Goal: Transaction & Acquisition: Purchase product/service

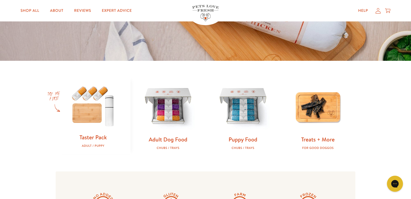
scroll to position [118, 0]
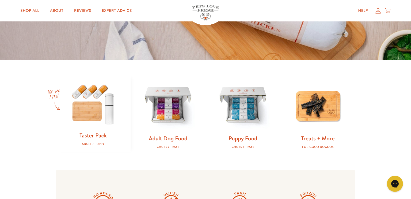
click at [100, 113] on img at bounding box center [93, 103] width 58 height 55
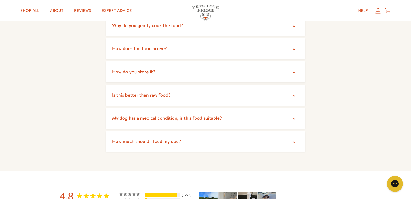
scroll to position [1039, 0]
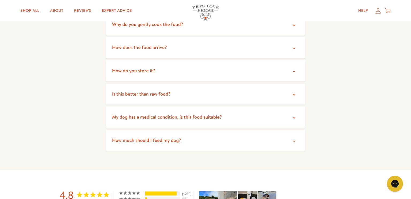
click at [145, 69] on span "How do you store it?" at bounding box center [133, 70] width 43 height 7
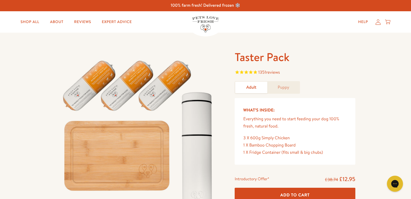
scroll to position [0, 0]
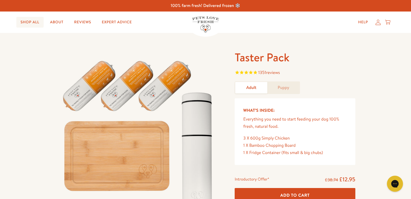
click at [32, 22] on link "Shop All" at bounding box center [29, 22] width 27 height 11
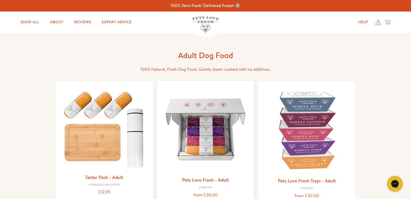
click at [211, 145] on img at bounding box center [205, 129] width 89 height 89
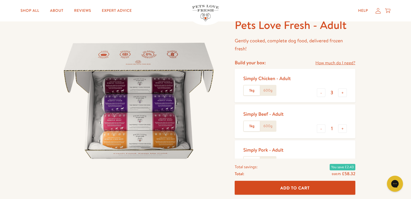
scroll to position [36, 0]
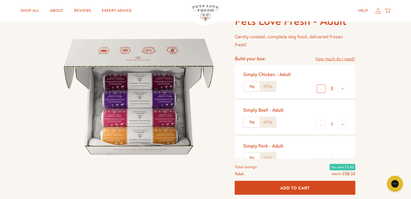
click at [322, 90] on button "-" at bounding box center [321, 88] width 9 height 9
type input "1"
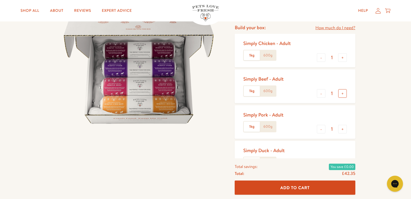
scroll to position [69, 0]
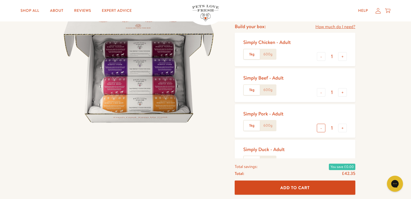
click at [321, 128] on button "-" at bounding box center [321, 128] width 9 height 9
type input "0"
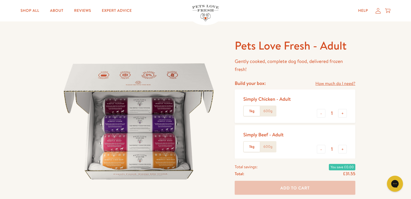
scroll to position [0, 0]
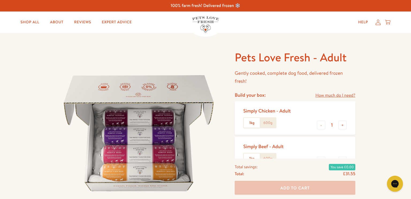
click at [267, 123] on label "600g" at bounding box center [268, 123] width 16 height 10
click at [0, 0] on input "600g" at bounding box center [0, 0] width 0 height 0
click at [269, 157] on label "600g" at bounding box center [268, 158] width 16 height 10
click at [0, 0] on input "600g" at bounding box center [0, 0] width 0 height 0
click at [268, 157] on label "600g" at bounding box center [268, 158] width 16 height 10
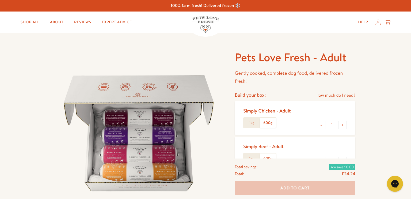
click at [0, 0] on input "600g" at bounding box center [0, 0] width 0 height 0
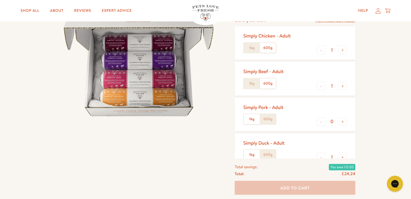
scroll to position [86, 0]
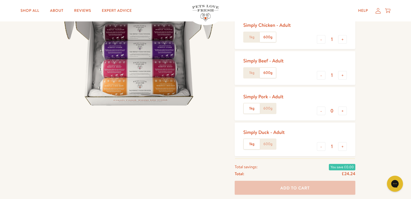
click at [269, 144] on label "600g" at bounding box center [268, 144] width 16 height 10
click at [0, 0] on input "600g" at bounding box center [0, 0] width 0 height 0
click at [382, 137] on div "Pets Love Fresh - Adult Gently cooked, complete dog food, delivered frozen fres…" at bounding box center [205, 123] width 411 height 353
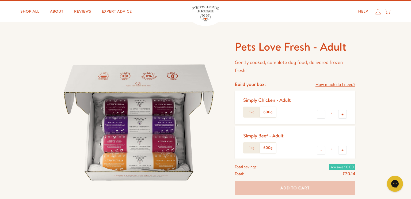
scroll to position [0, 0]
